Goal: Find specific page/section

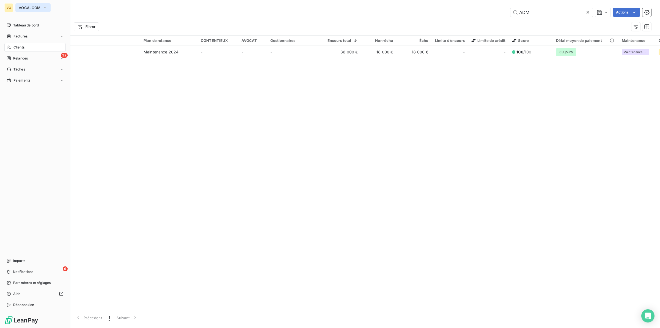
click at [40, 5] on button "VOCALCOM" at bounding box center [32, 7] width 35 height 9
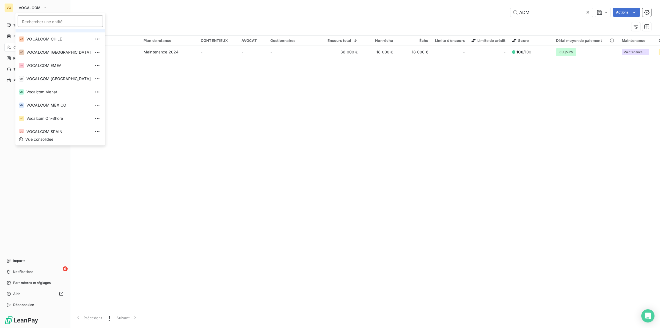
scroll to position [69, 0]
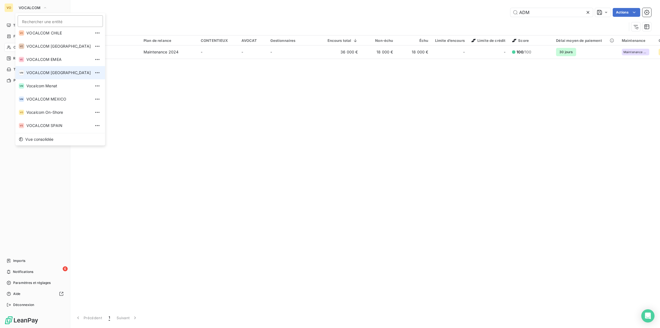
click at [57, 71] on span "VOCALCOM [GEOGRAPHIC_DATA]" at bounding box center [58, 73] width 64 height 6
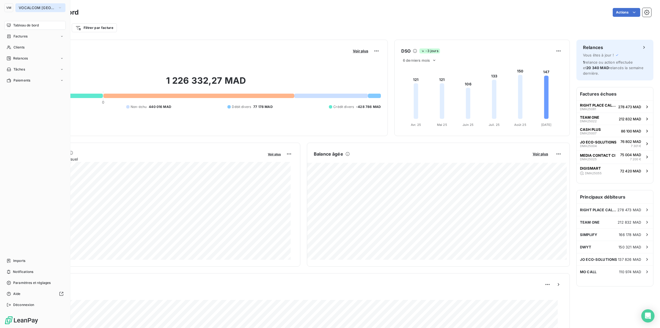
click at [48, 9] on span "VOCALCOM [GEOGRAPHIC_DATA]" at bounding box center [37, 8] width 37 height 4
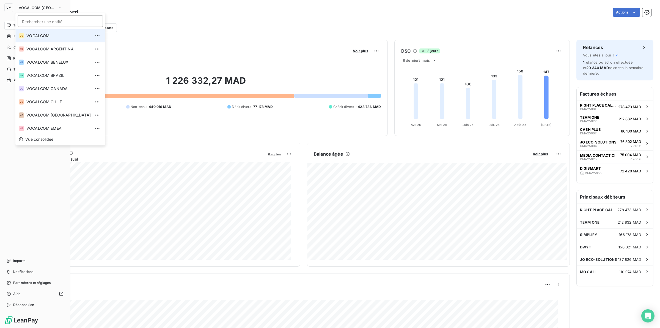
click at [50, 37] on span "VOCALCOM" at bounding box center [58, 36] width 64 height 6
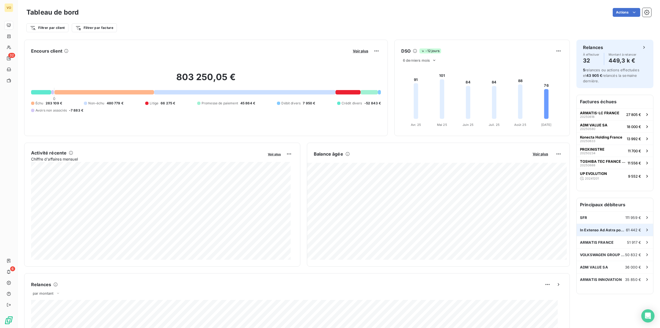
click at [596, 232] on span "In Extenso Ad Astra pour CIVAD Blancheporte" at bounding box center [603, 229] width 46 height 4
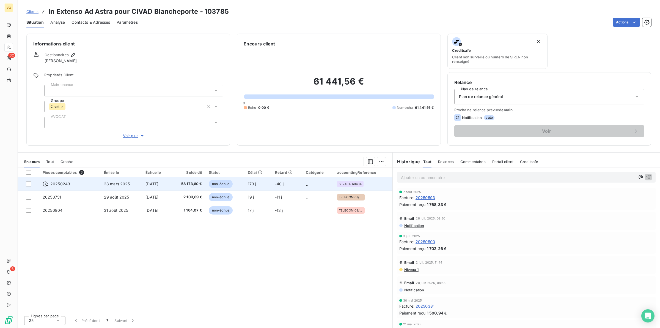
click at [192, 182] on span "58 173,60 €" at bounding box center [188, 184] width 28 height 6
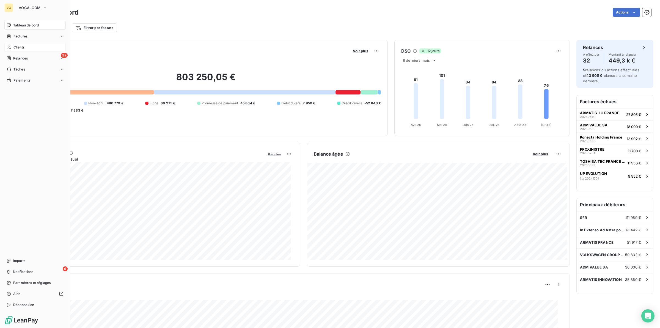
click at [18, 46] on span "Clients" at bounding box center [18, 47] width 11 height 5
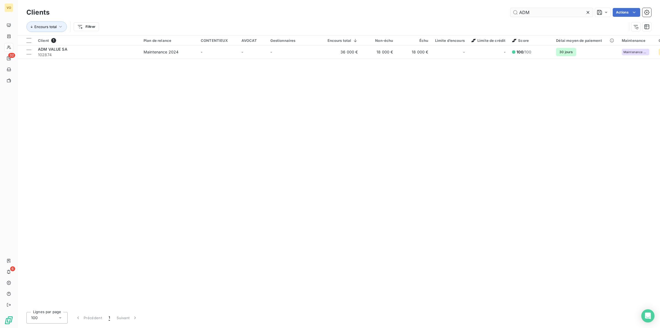
drag, startPoint x: 542, startPoint y: 11, endPoint x: 512, endPoint y: 12, distance: 30.0
click at [512, 12] on input "ADM" at bounding box center [551, 12] width 83 height 9
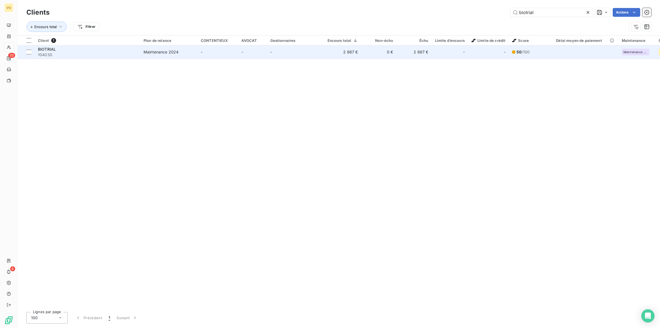
type input "biotrial"
click at [134, 51] on div "BIOTRIAL" at bounding box center [87, 49] width 99 height 6
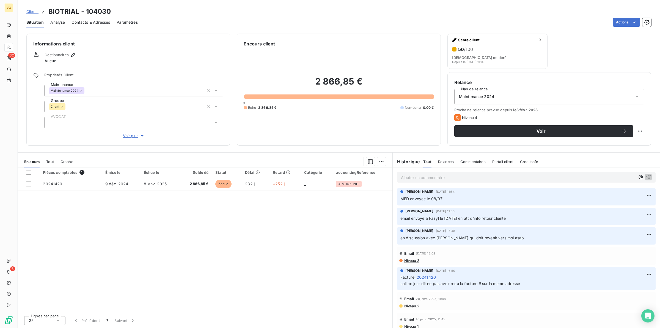
click at [221, 229] on div "Pièces comptables 1 Émise le Échue le Solde dû Statut Délai Retard Catégorie ac…" at bounding box center [205, 239] width 375 height 144
click at [308, 235] on div "Pièces comptables 1 Émise le Échue le Solde dû Statut Délai Retard Catégorie ac…" at bounding box center [205, 239] width 375 height 144
click at [292, 230] on div "Pièces comptables 1 Émise le Échue le Solde dû Statut Délai Retard Catégorie ac…" at bounding box center [205, 239] width 375 height 144
